Goal: Task Accomplishment & Management: Use online tool/utility

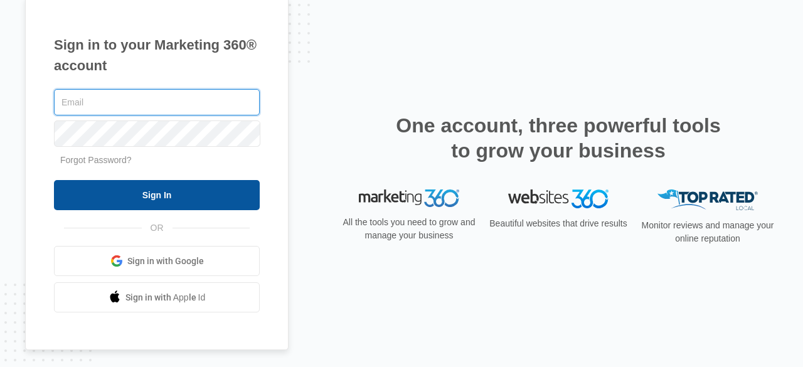
type input "[PERSON_NAME][EMAIL_ADDRESS][DOMAIN_NAME]"
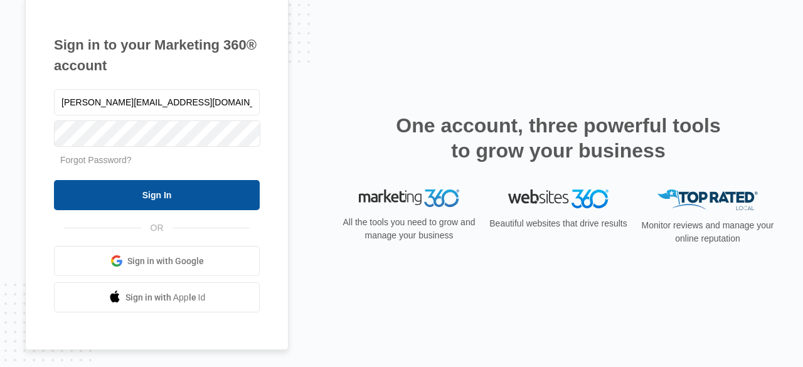
click at [112, 193] on input "Sign In" at bounding box center [157, 195] width 206 height 30
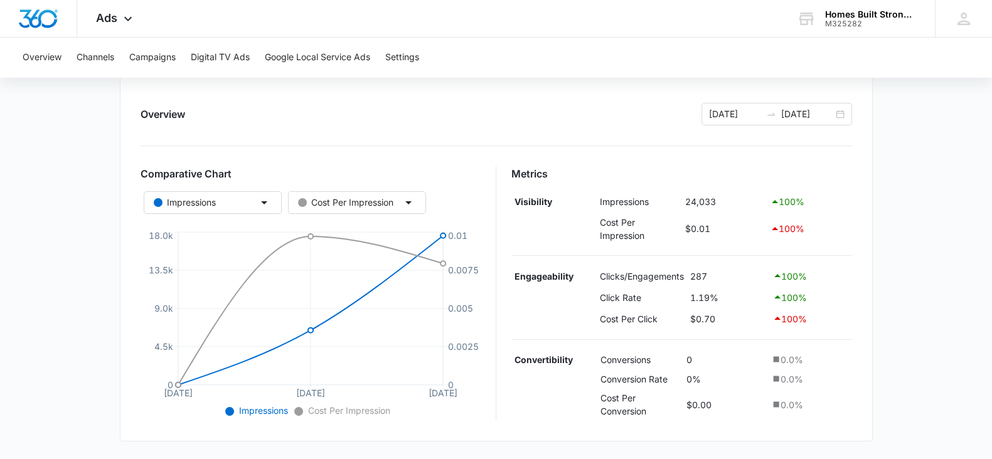
scroll to position [156, 0]
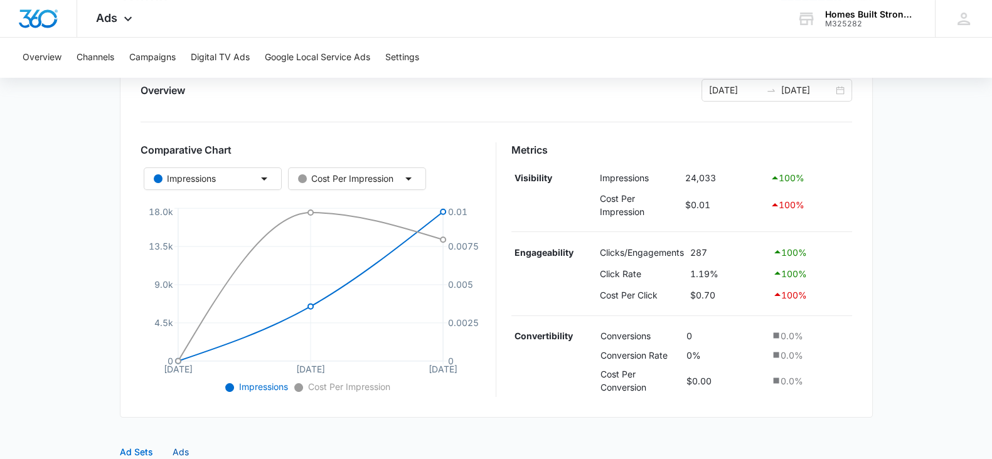
click at [178, 447] on div "Ads" at bounding box center [180, 452] width 16 height 14
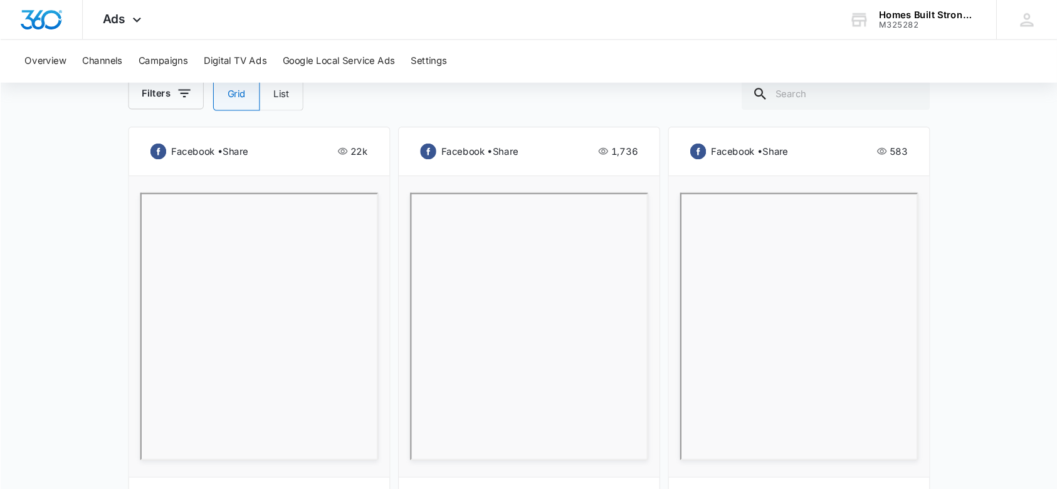
scroll to position [627, 0]
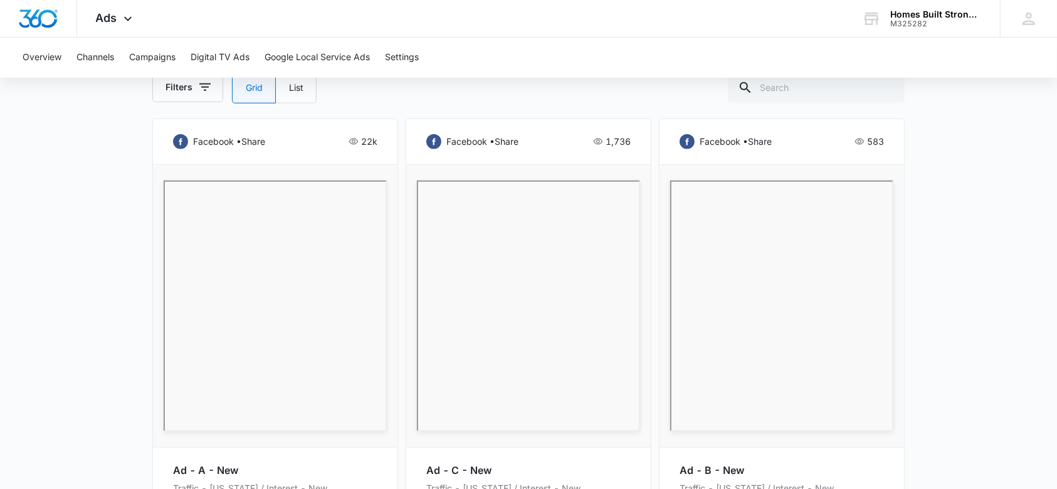
drag, startPoint x: 1002, startPoint y: 2, endPoint x: 85, endPoint y: 264, distance: 954.3
click at [85, 264] on main "Traffic | Traffic Active $137.25 daily , $202.33 Spent Overview 10/01/2025 10/0…" at bounding box center [528, 50] width 1057 height 1118
